Goal: Task Accomplishment & Management: Use online tool/utility

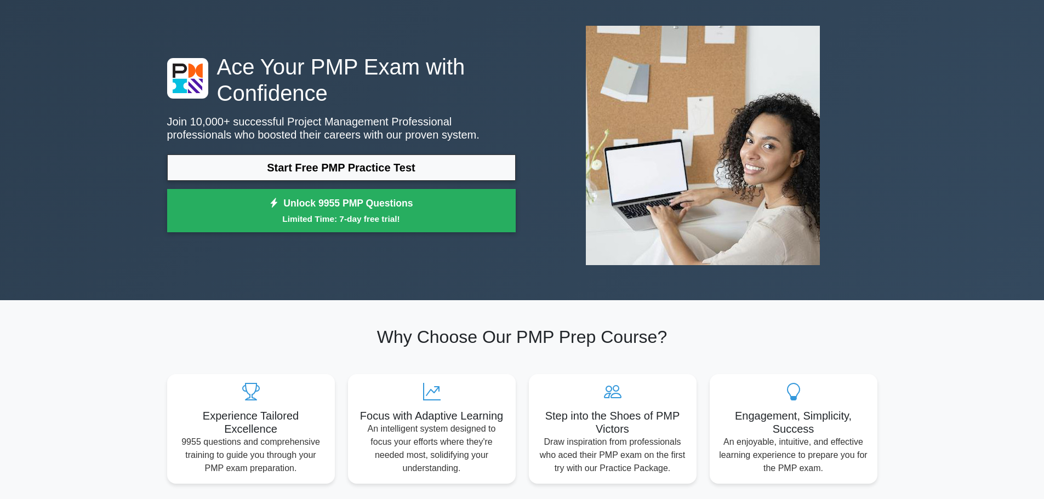
scroll to position [110, 0]
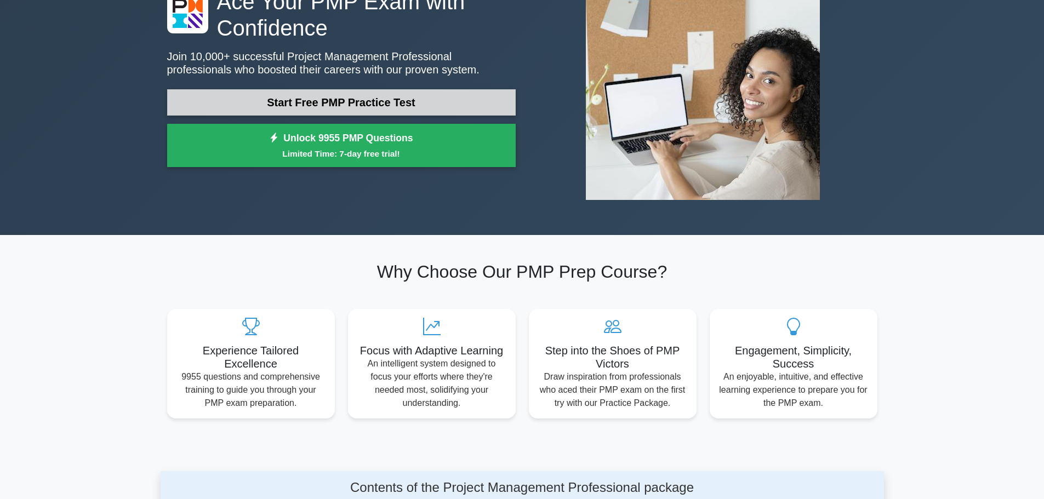
click at [407, 96] on link "Start Free PMP Practice Test" at bounding box center [341, 102] width 349 height 26
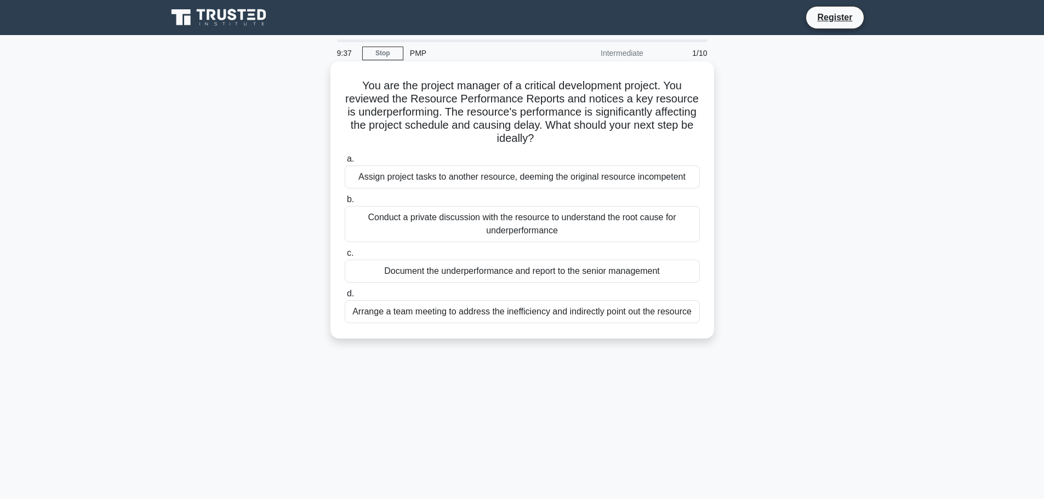
click at [467, 220] on div "Conduct a private discussion with the resource to understand the root cause for…" at bounding box center [522, 224] width 355 height 36
click at [345, 203] on input "b. Conduct a private discussion with the resource to understand the root cause …" at bounding box center [345, 199] width 0 height 7
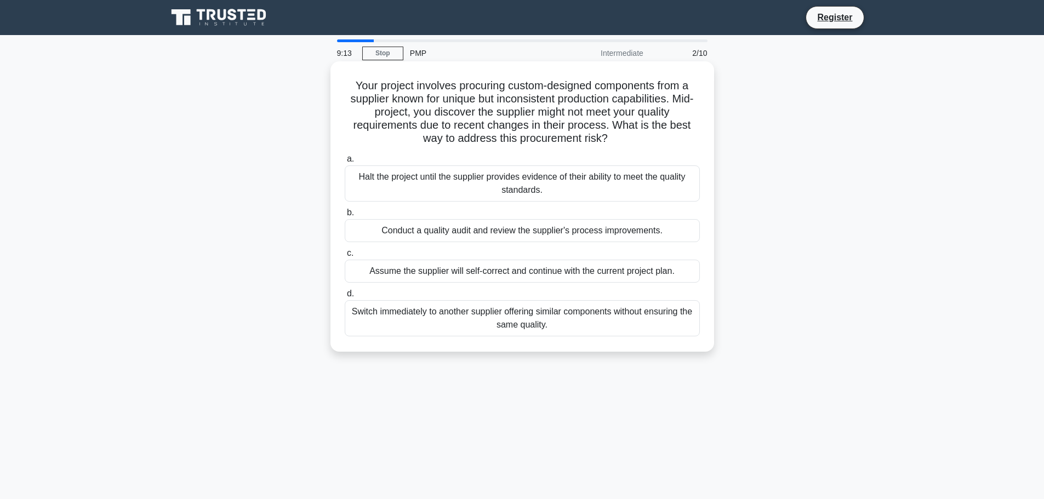
click at [499, 229] on div "Conduct a quality audit and review the supplier's process improvements." at bounding box center [522, 230] width 355 height 23
click at [345, 217] on input "b. Conduct a quality audit and review the supplier's process improvements." at bounding box center [345, 212] width 0 height 7
